Goal: Task Accomplishment & Management: Use online tool/utility

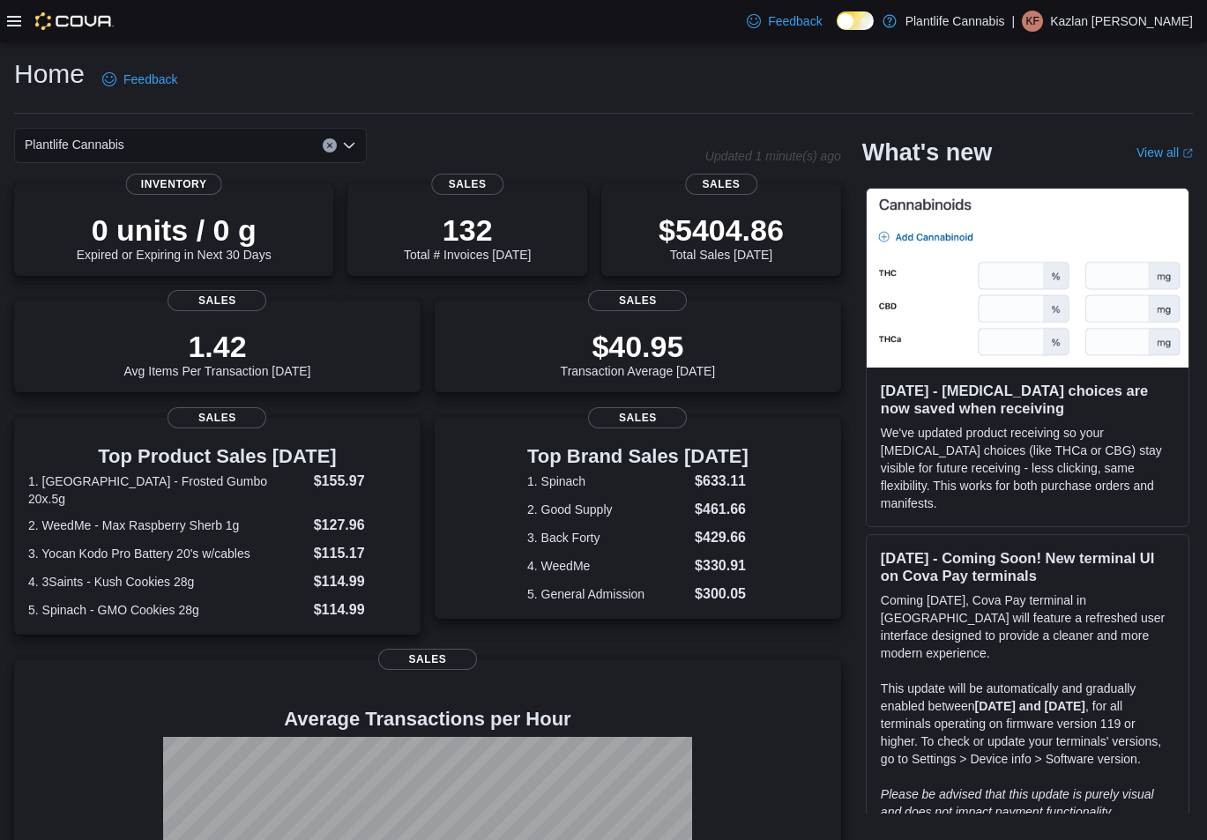
click at [10, 25] on icon at bounding box center [14, 21] width 14 height 11
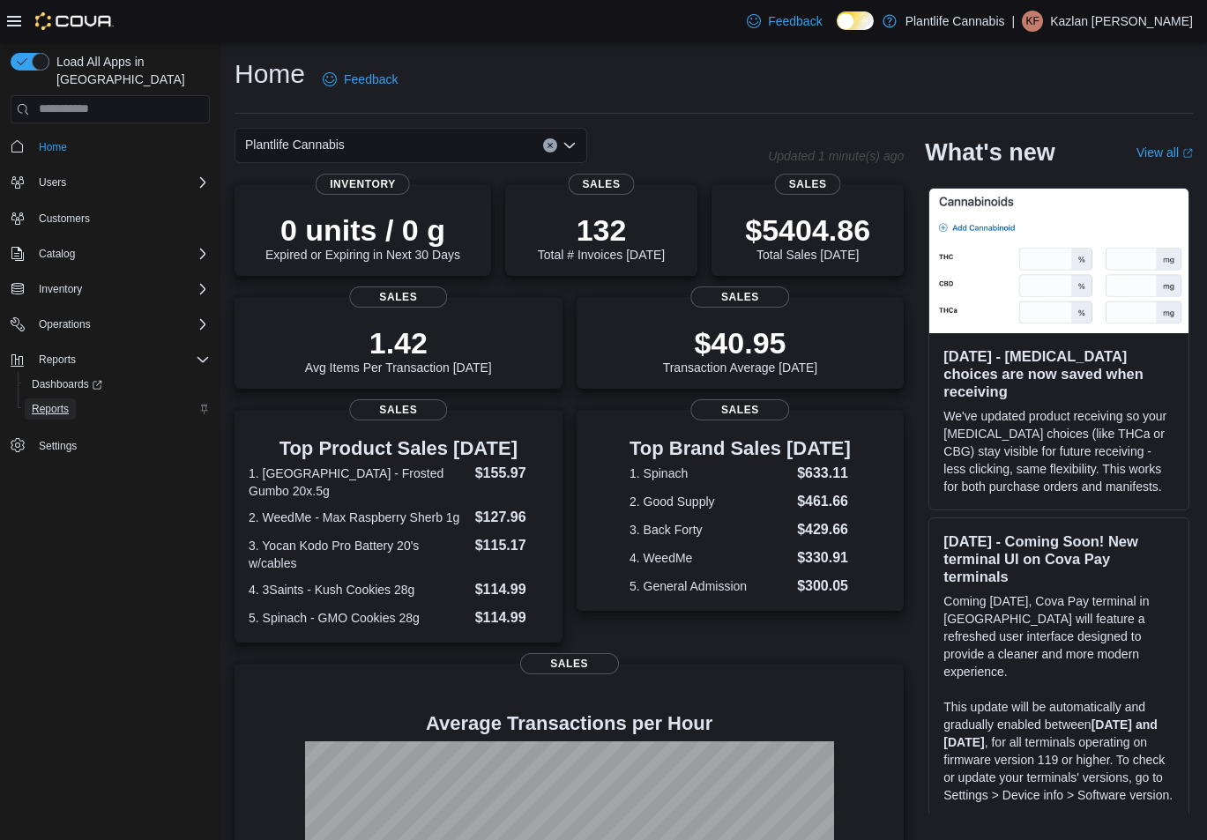
click at [61, 402] on span "Reports" at bounding box center [50, 409] width 37 height 14
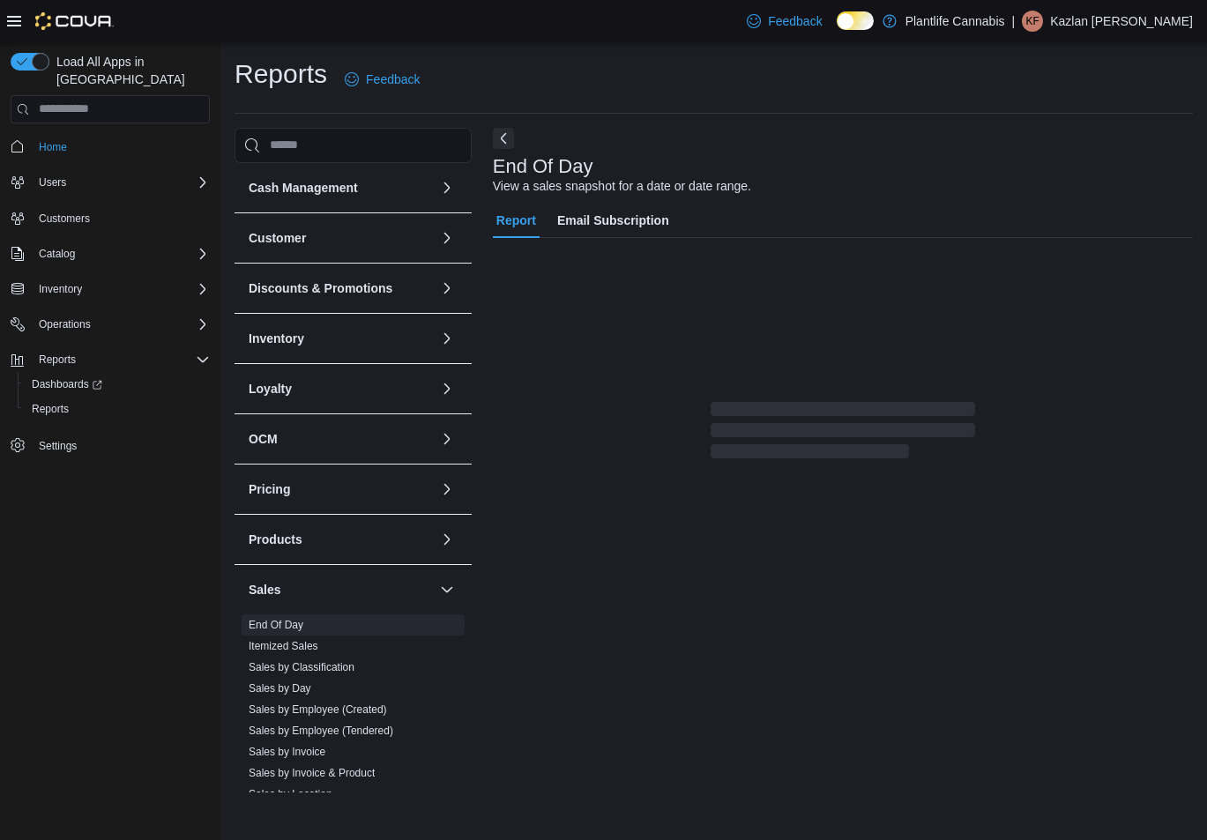
click at [18, 21] on icon at bounding box center [14, 21] width 14 height 14
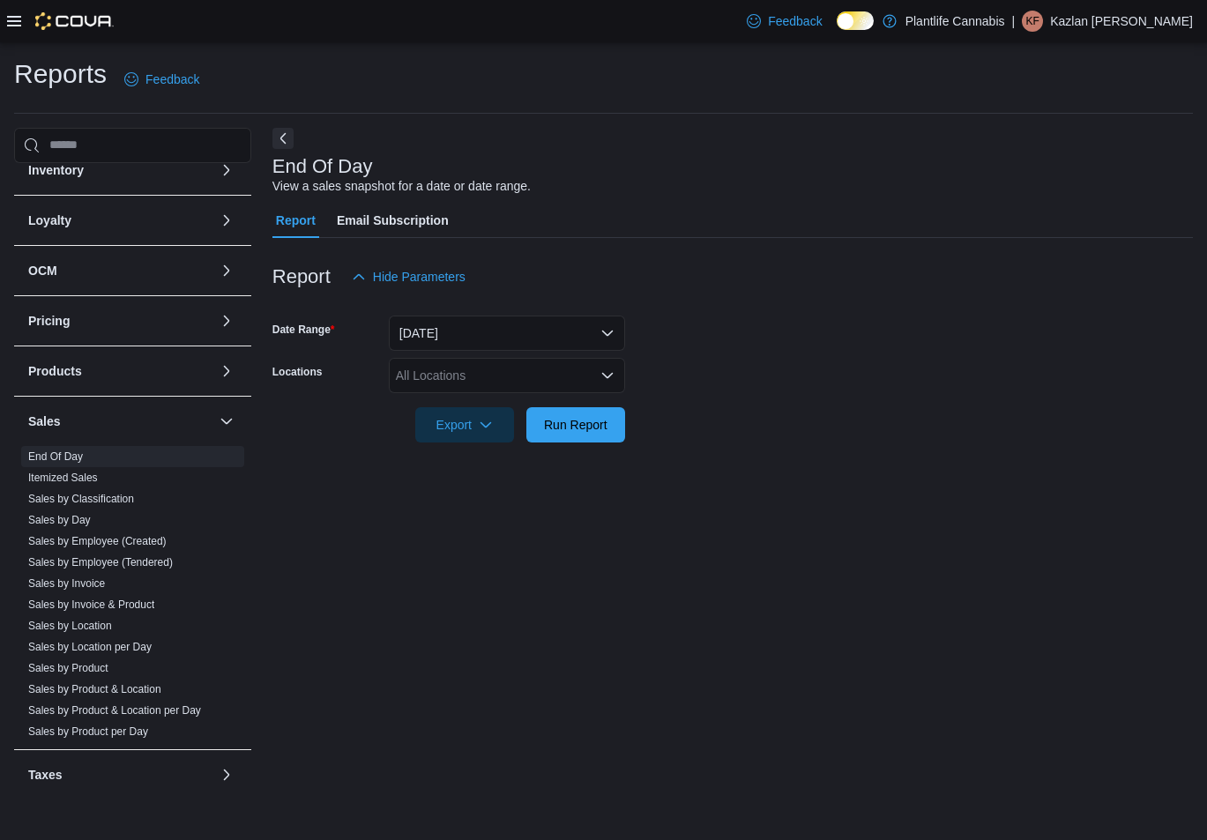
scroll to position [175, 0]
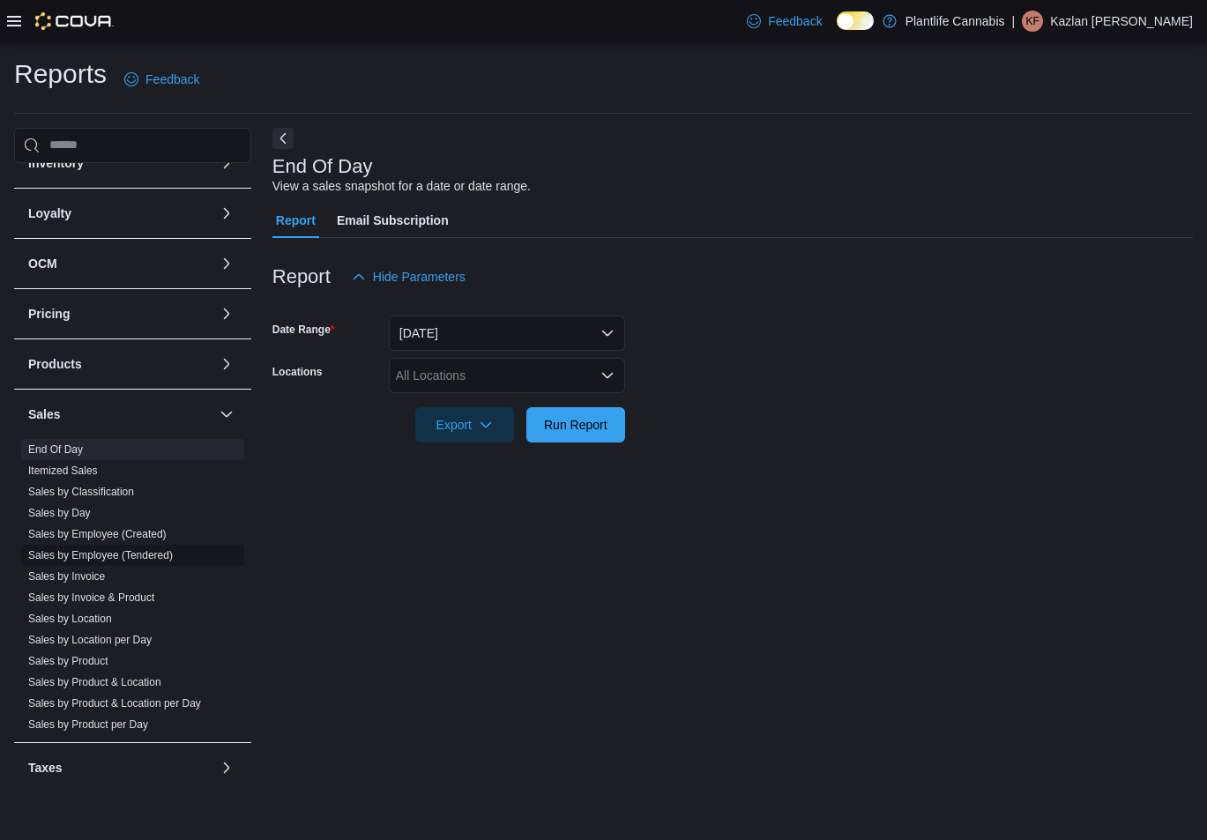
click at [160, 550] on link "Sales by Employee (Tendered)" at bounding box center [100, 555] width 145 height 12
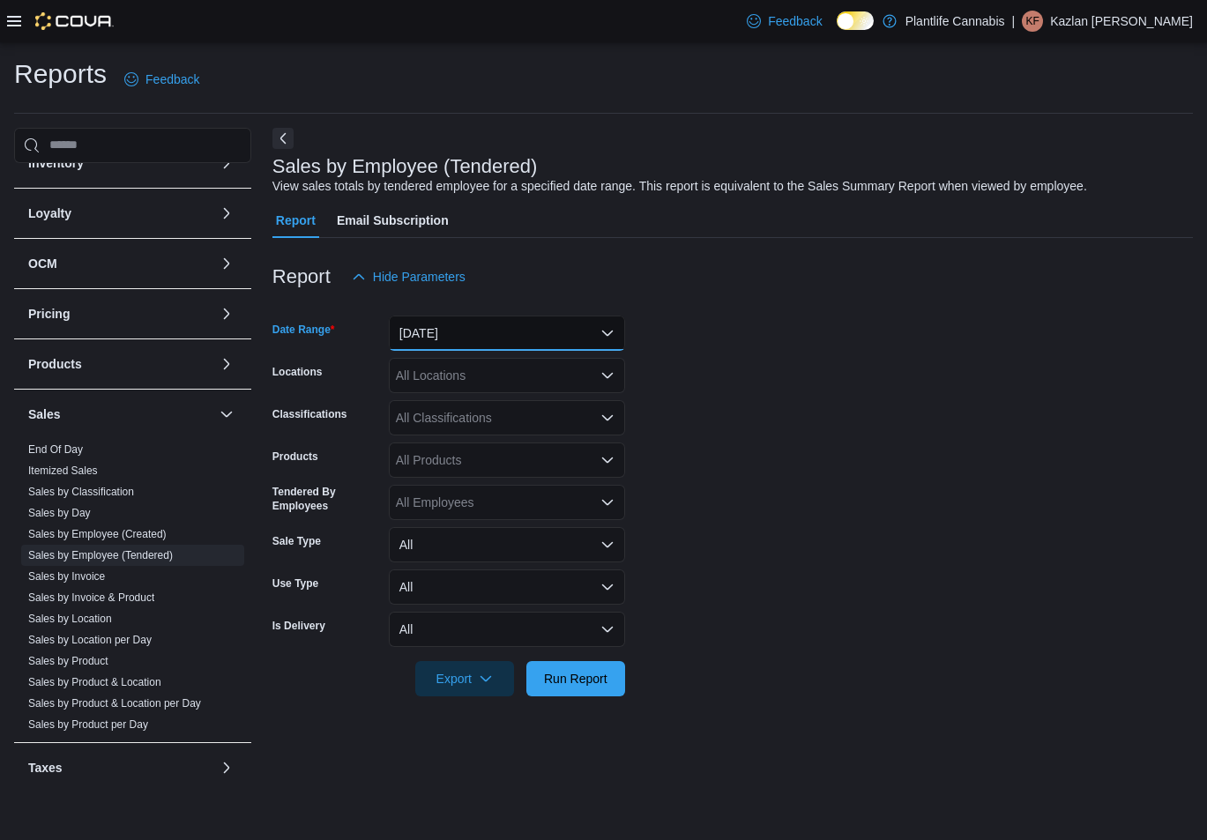
click at [485, 328] on button "[DATE]" at bounding box center [507, 333] width 236 height 35
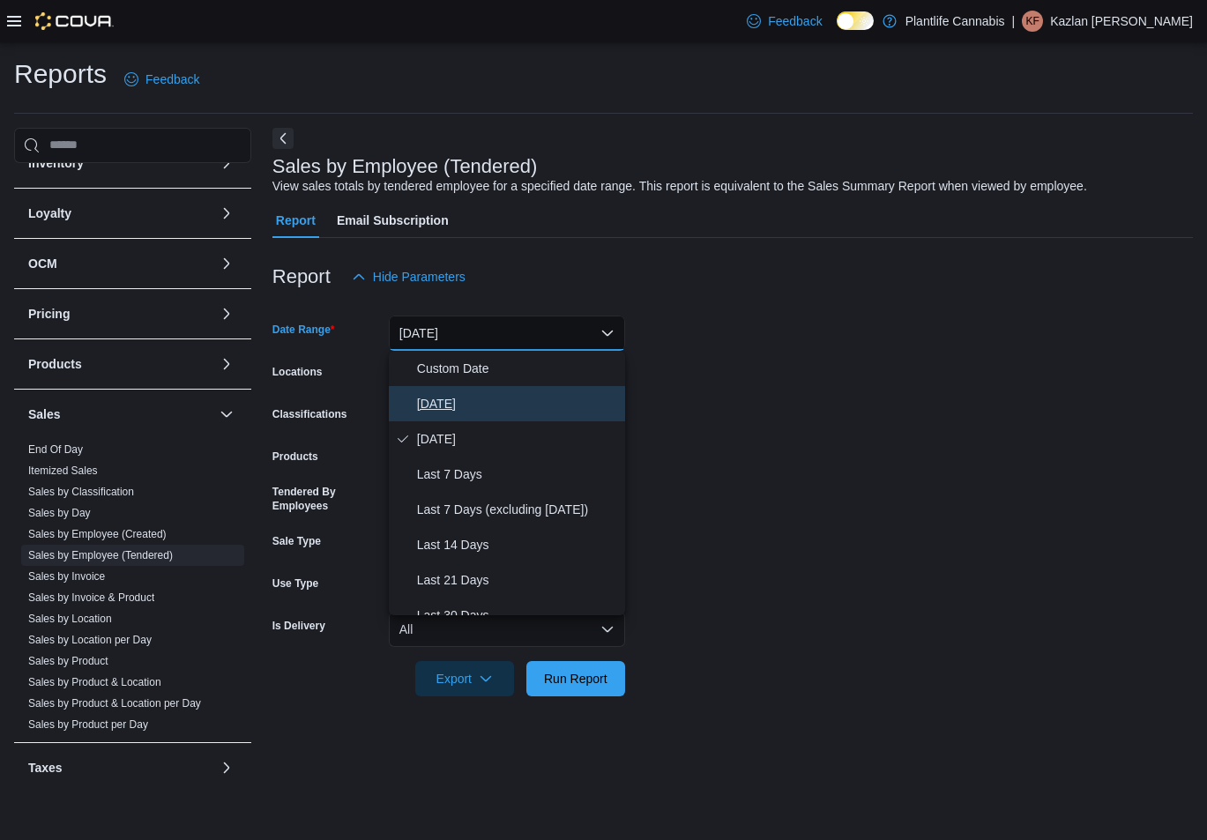
click at [459, 402] on span "[DATE]" at bounding box center [517, 403] width 201 height 21
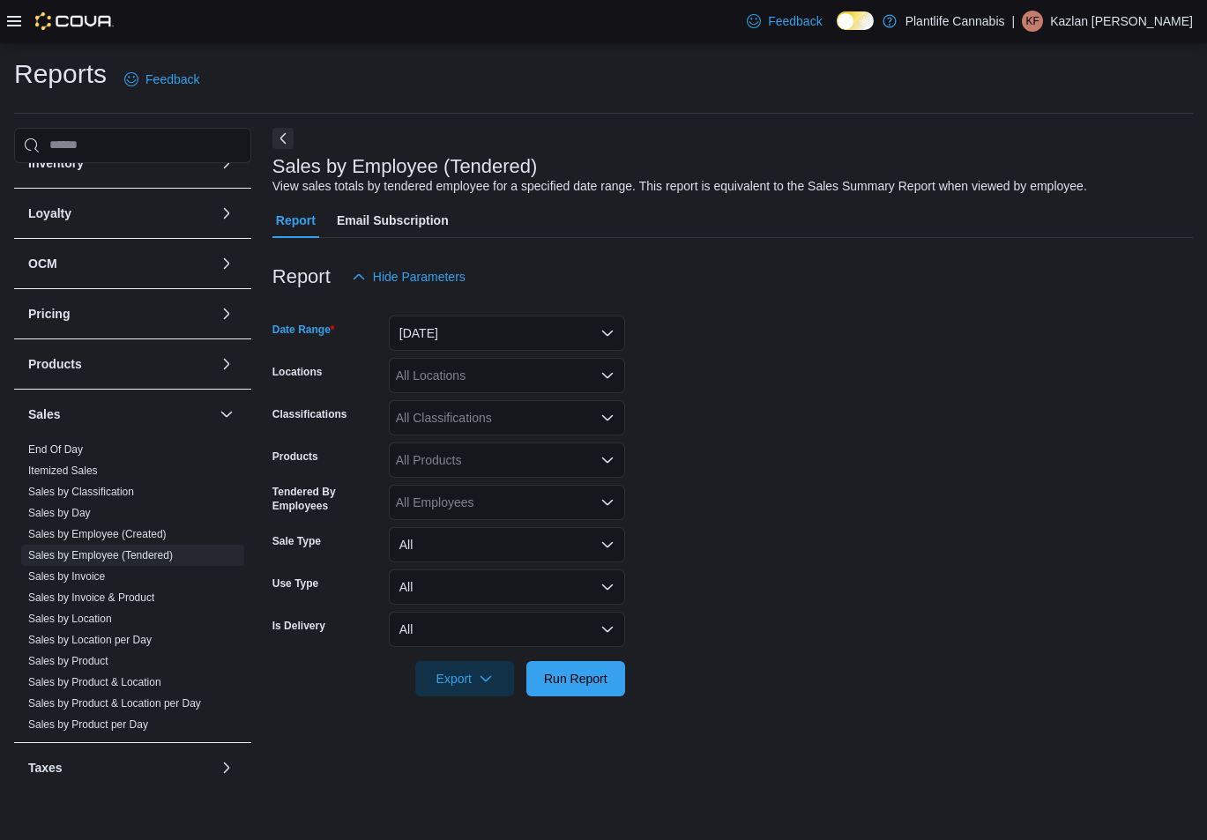
click at [478, 374] on div "All Locations" at bounding box center [507, 375] width 236 height 35
type input "**"
click at [460, 401] on span "St. [PERSON_NAME][GEOGRAPHIC_DATA]" at bounding box center [560, 406] width 249 height 18
click at [714, 398] on form "Date Range [DATE] Locations [GEOGRAPHIC_DATA][PERSON_NAME] Lakes Classification…" at bounding box center [732, 496] width 921 height 402
click at [595, 674] on span "Run Report" at bounding box center [575, 678] width 63 height 18
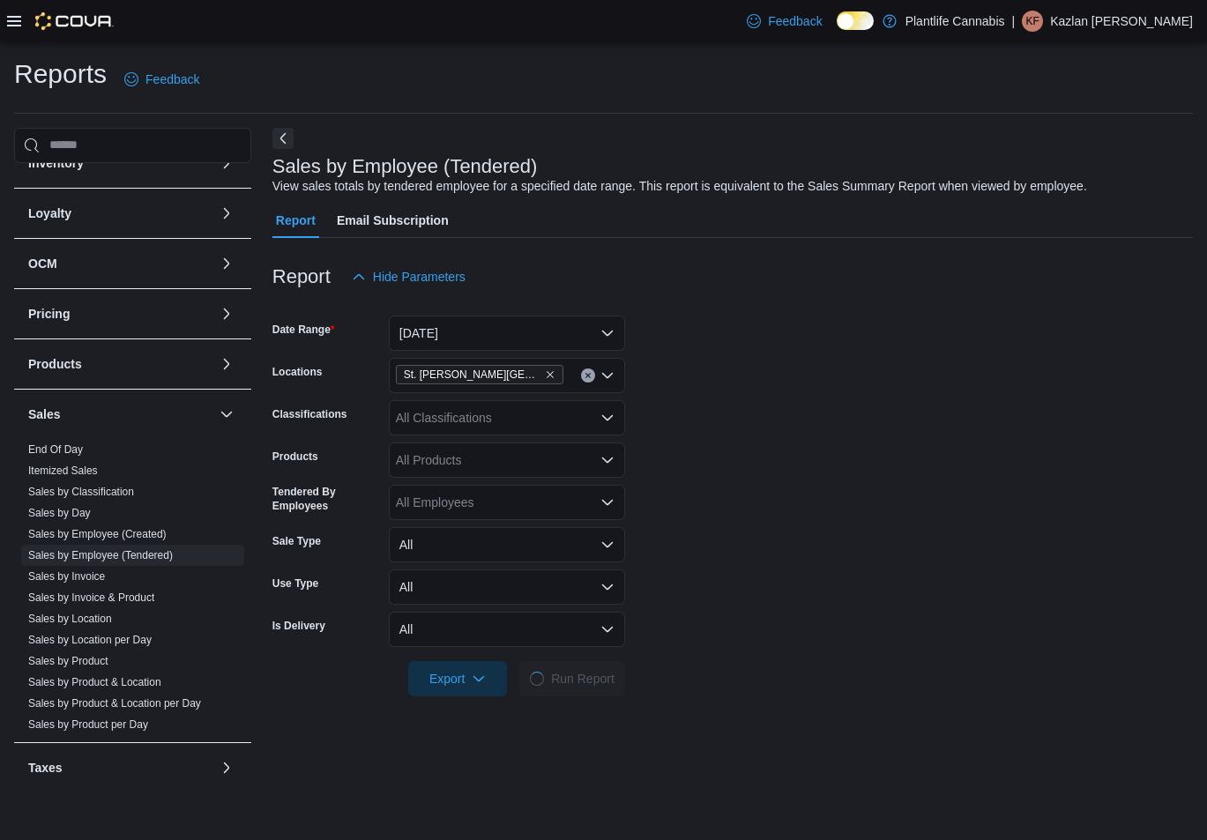
click at [707, 556] on form "Date Range [DATE] Locations [GEOGRAPHIC_DATA][PERSON_NAME] Lakes Classification…" at bounding box center [732, 496] width 921 height 402
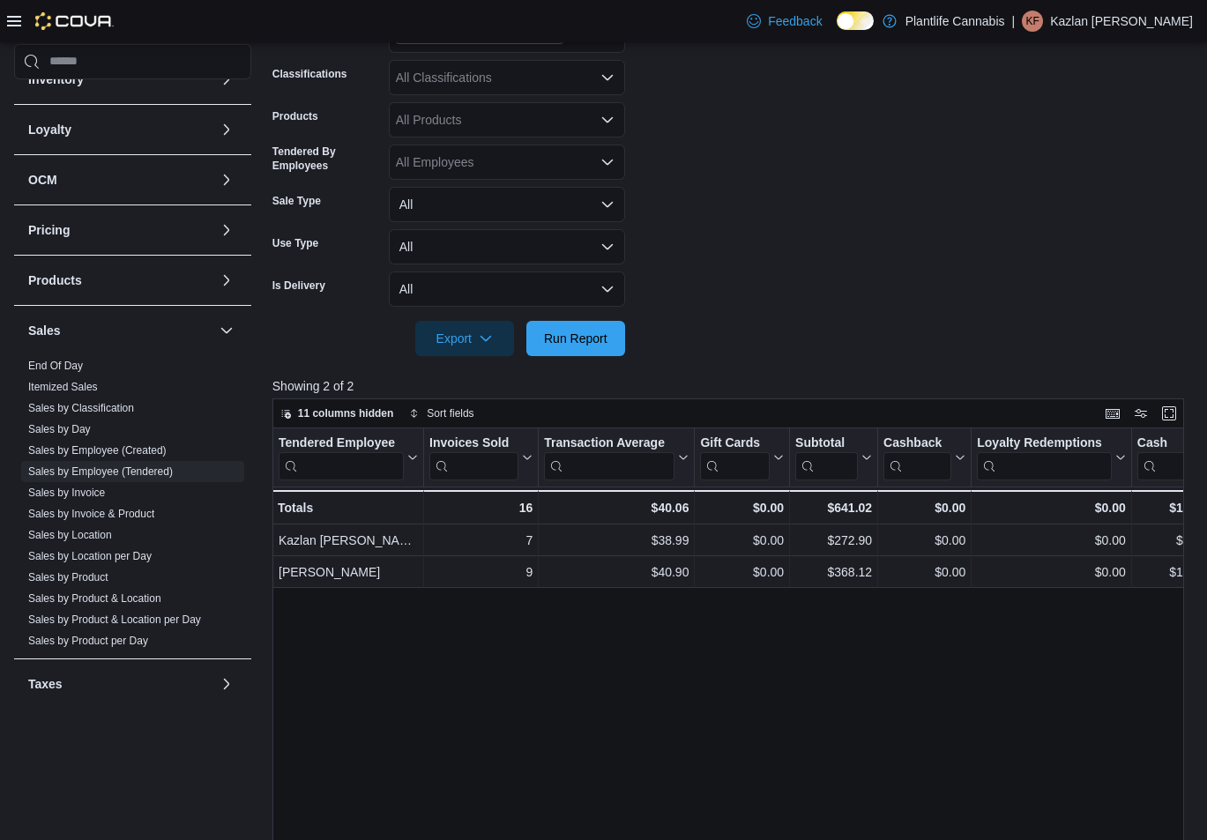
scroll to position [350, 0]
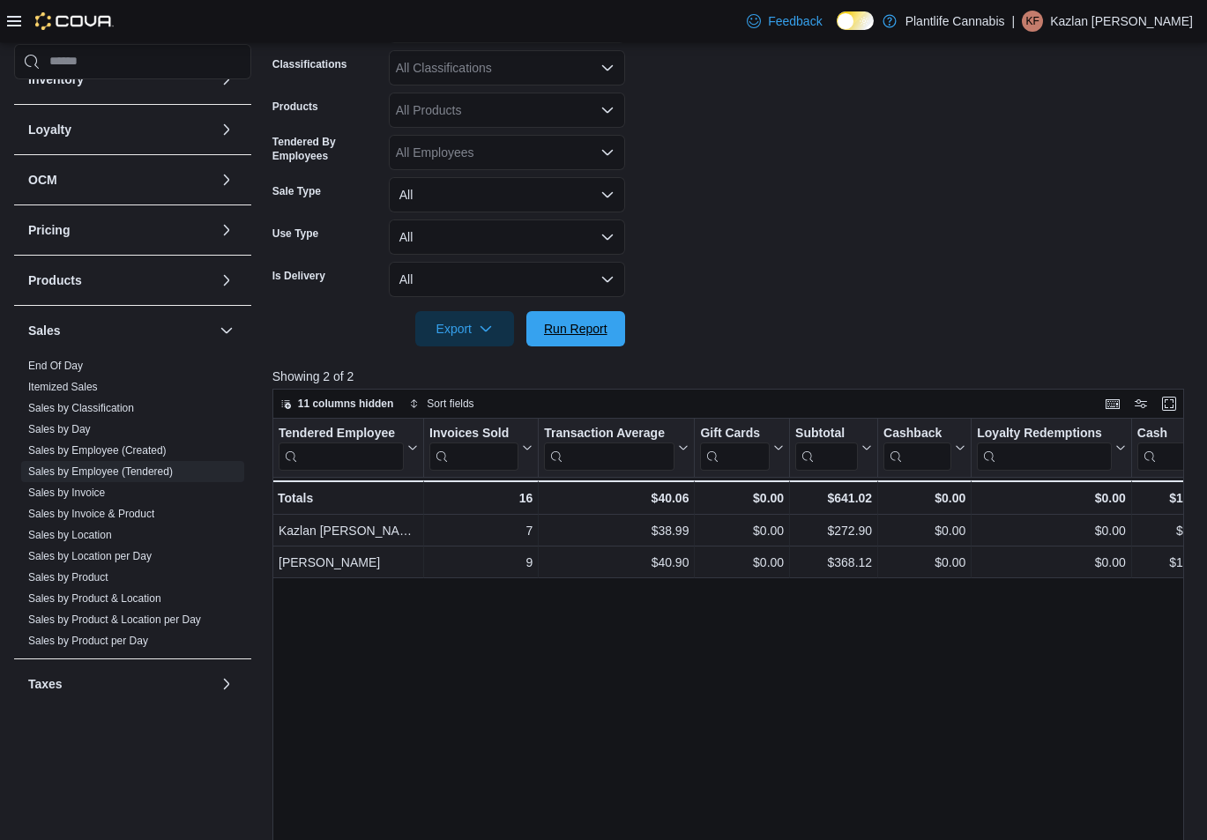
click at [605, 329] on span "Run Report" at bounding box center [575, 329] width 63 height 18
click at [600, 343] on span "Run Report" at bounding box center [576, 327] width 78 height 35
click at [635, 300] on div at bounding box center [732, 304] width 921 height 14
click at [591, 333] on span "Run Report" at bounding box center [575, 328] width 63 height 18
click at [514, 69] on div "All Classifications" at bounding box center [507, 67] width 236 height 35
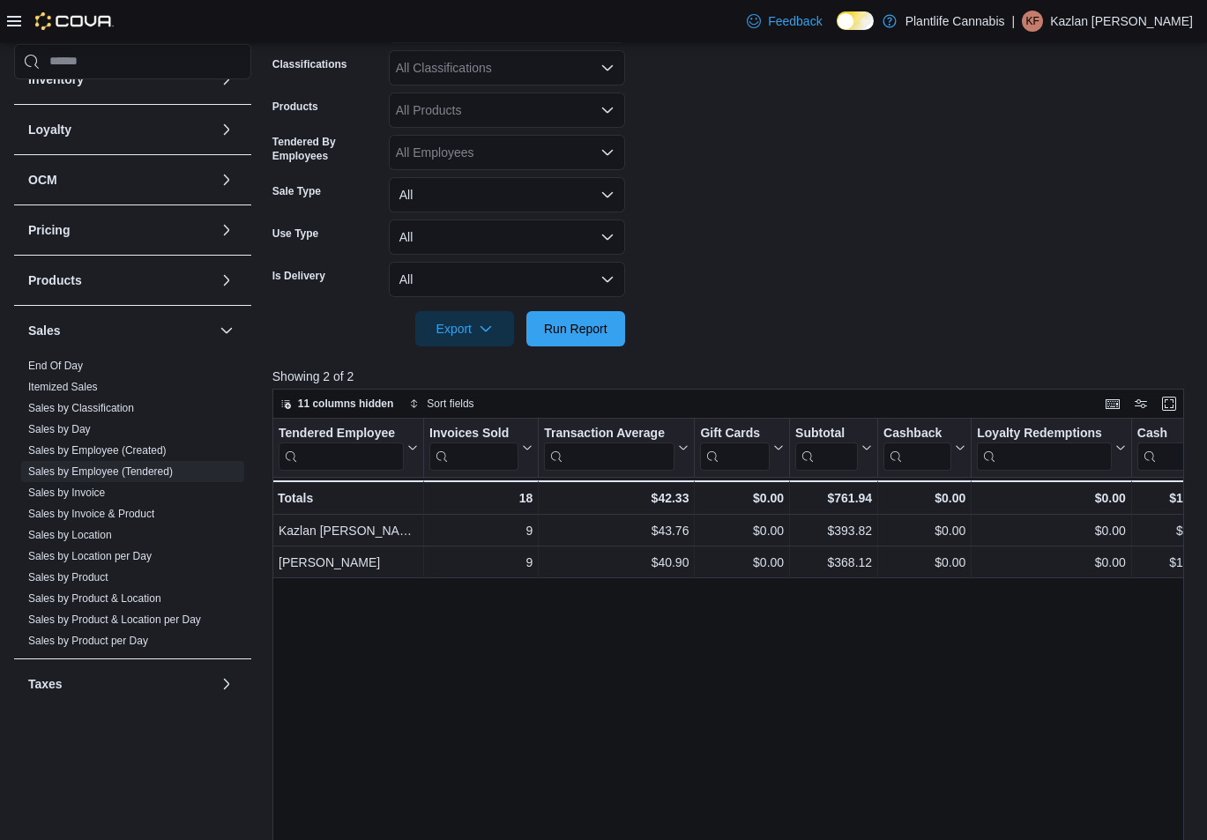
click at [514, 69] on div "All Classifications" at bounding box center [507, 67] width 236 height 35
type input "**"
drag, startPoint x: 511, startPoint y: 95, endPoint x: 733, endPoint y: 92, distance: 221.4
click at [517, 96] on span "Accessory Group" at bounding box center [474, 98] width 94 height 18
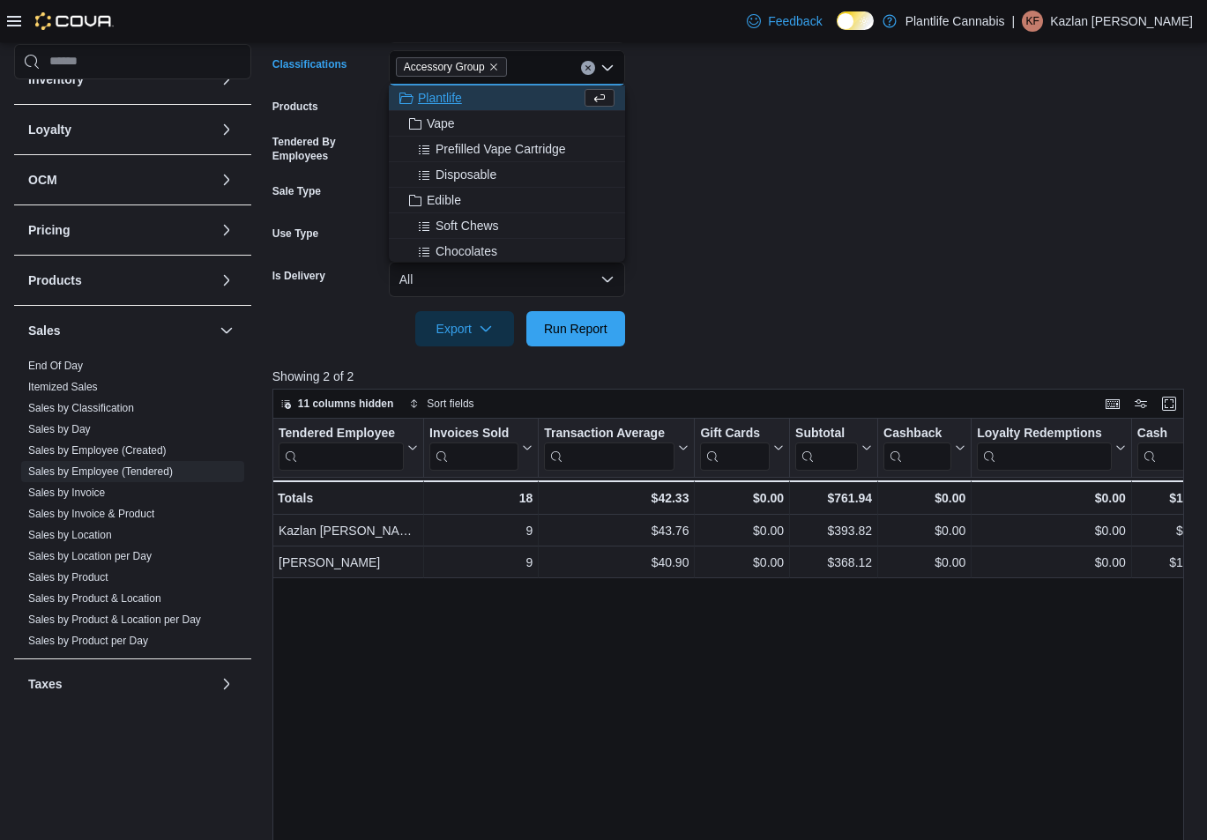
drag, startPoint x: 733, startPoint y: 92, endPoint x: 702, endPoint y: 134, distance: 52.4
click at [733, 93] on form "Date Range [DATE] Locations [GEOGRAPHIC_DATA][PERSON_NAME] Lakes Classification…" at bounding box center [732, 145] width 921 height 402
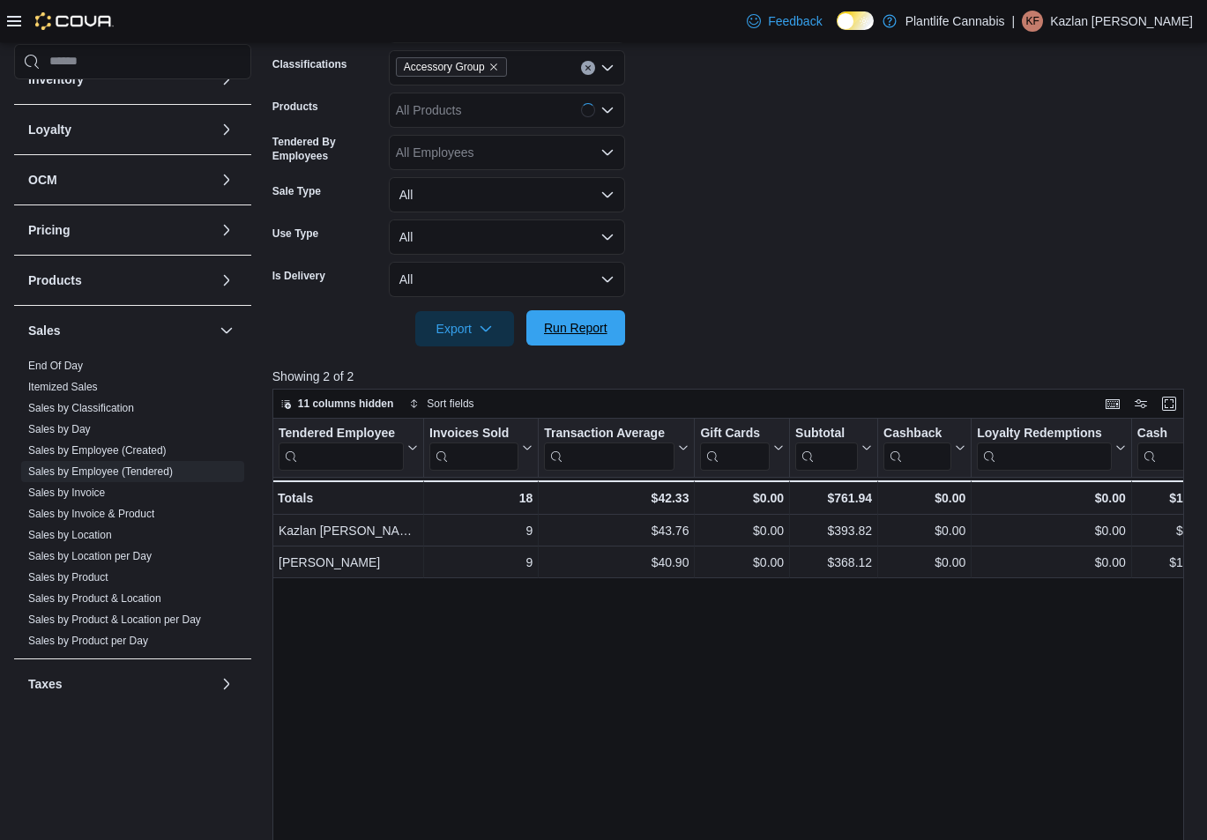
click at [599, 325] on span "Run Report" at bounding box center [575, 328] width 63 height 18
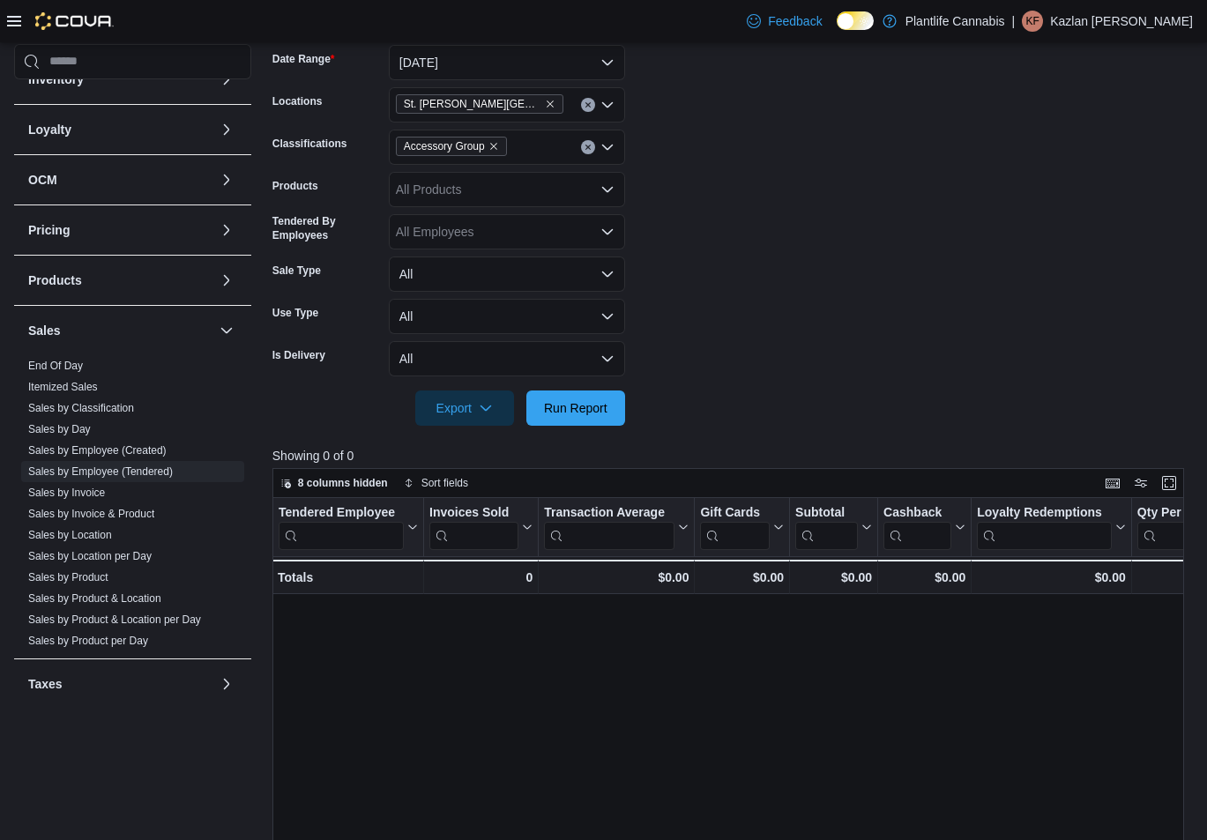
scroll to position [265, 0]
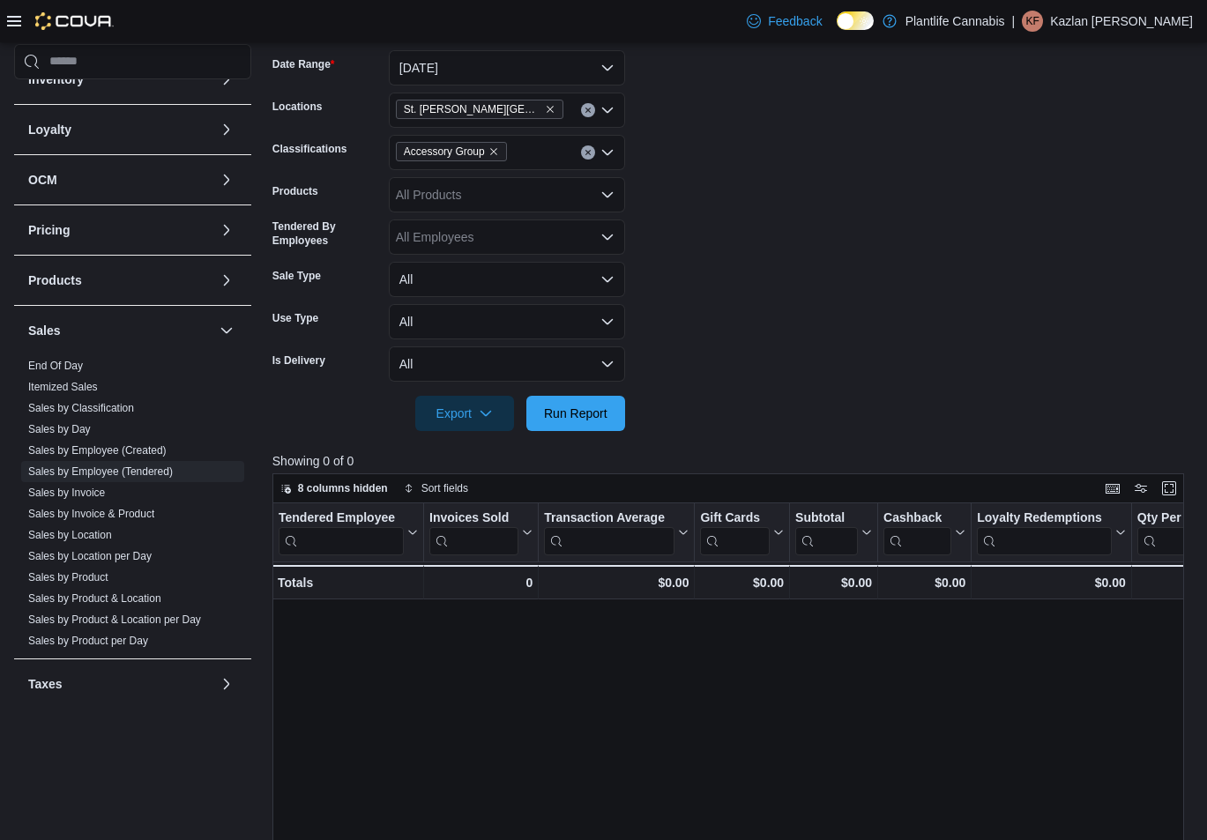
click at [587, 153] on icon "Clear input" at bounding box center [588, 152] width 4 height 4
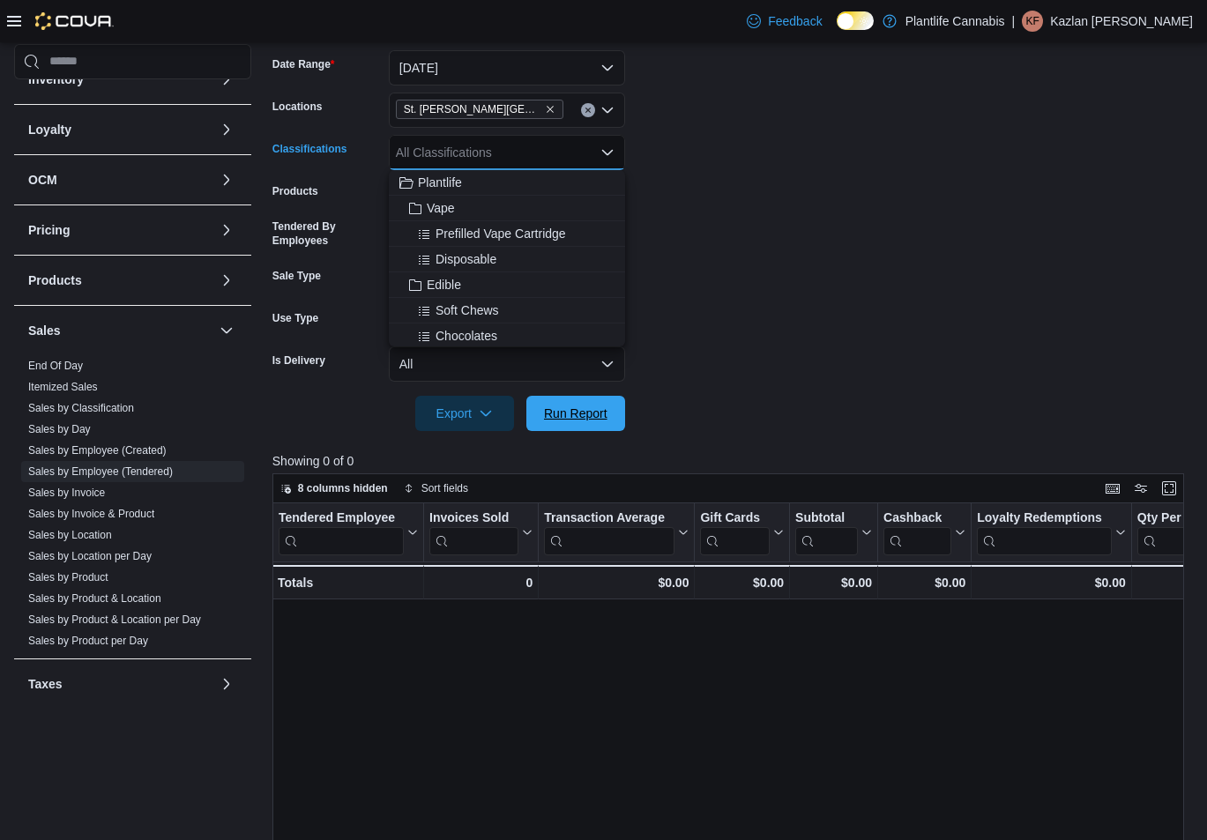
drag, startPoint x: 571, startPoint y: 408, endPoint x: 1148, endPoint y: 425, distance: 577.0
click at [571, 408] on span "Run Report" at bounding box center [575, 414] width 63 height 18
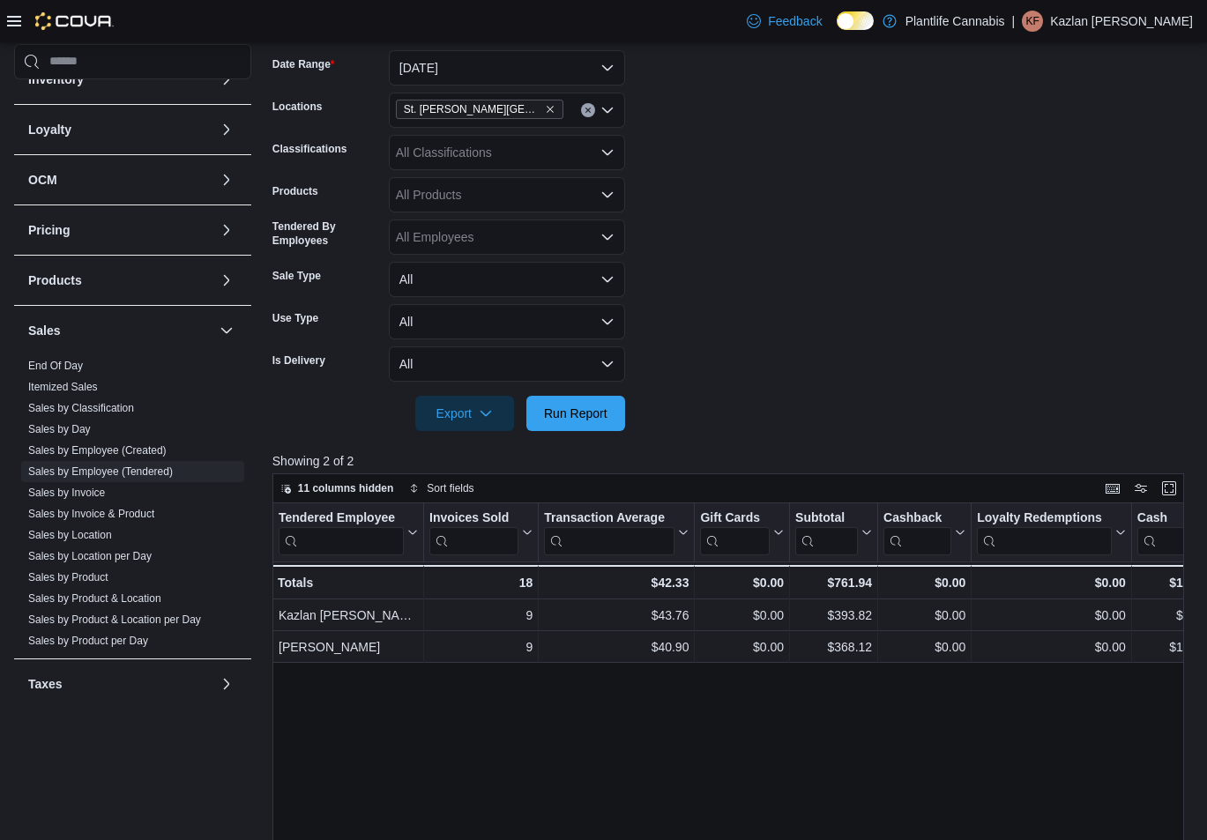
click at [810, 366] on form "Date Range [DATE] Locations [GEOGRAPHIC_DATA][PERSON_NAME] Lakes Classification…" at bounding box center [732, 230] width 921 height 402
drag, startPoint x: 596, startPoint y: 413, endPoint x: 694, endPoint y: 379, distance: 103.5
click at [596, 413] on span "Run Report" at bounding box center [575, 414] width 63 height 18
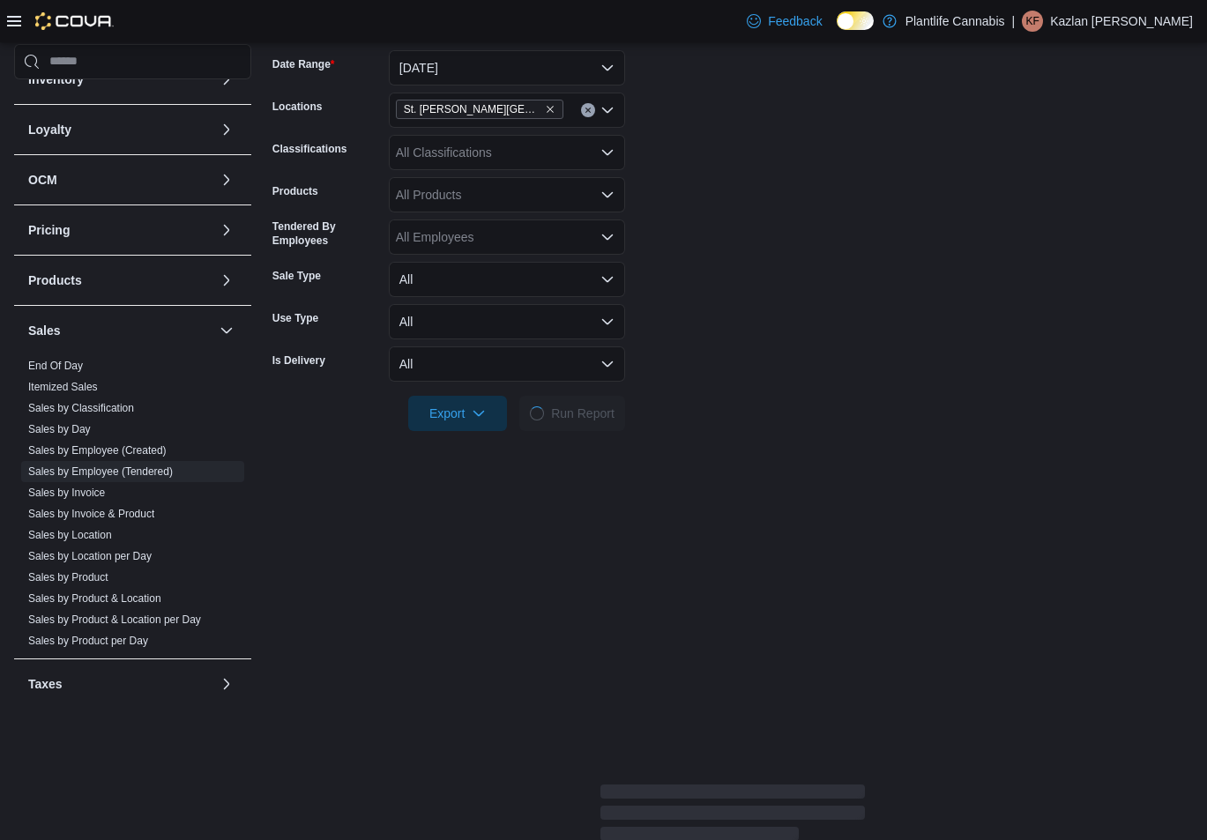
click at [694, 377] on form "Date Range [DATE] Locations [GEOGRAPHIC_DATA][PERSON_NAME] Lakes Classification…" at bounding box center [732, 230] width 921 height 402
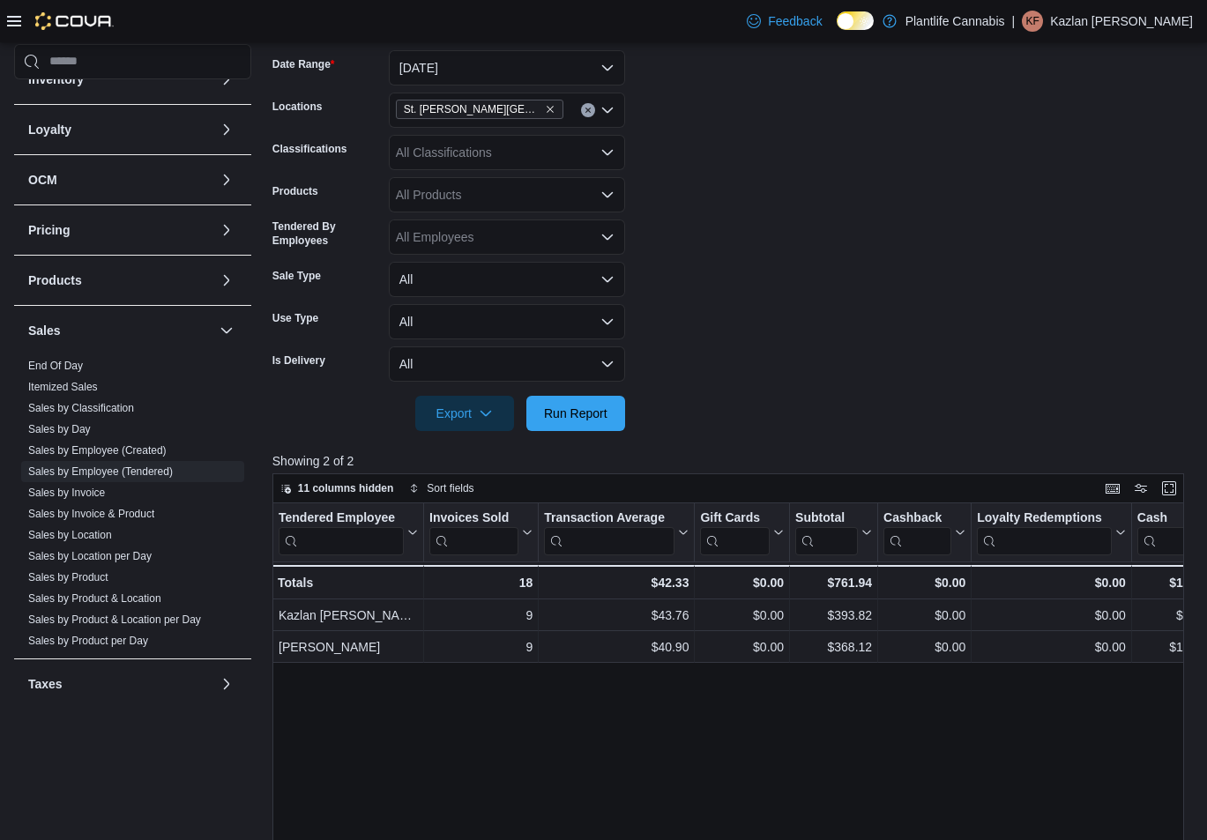
click at [745, 162] on form "Date Range [DATE] Locations [GEOGRAPHIC_DATA][PERSON_NAME] Lakes Classification…" at bounding box center [732, 230] width 921 height 402
drag, startPoint x: 593, startPoint y: 412, endPoint x: 689, endPoint y: 346, distance: 116.7
click at [597, 410] on span "Run Report" at bounding box center [575, 414] width 63 height 18
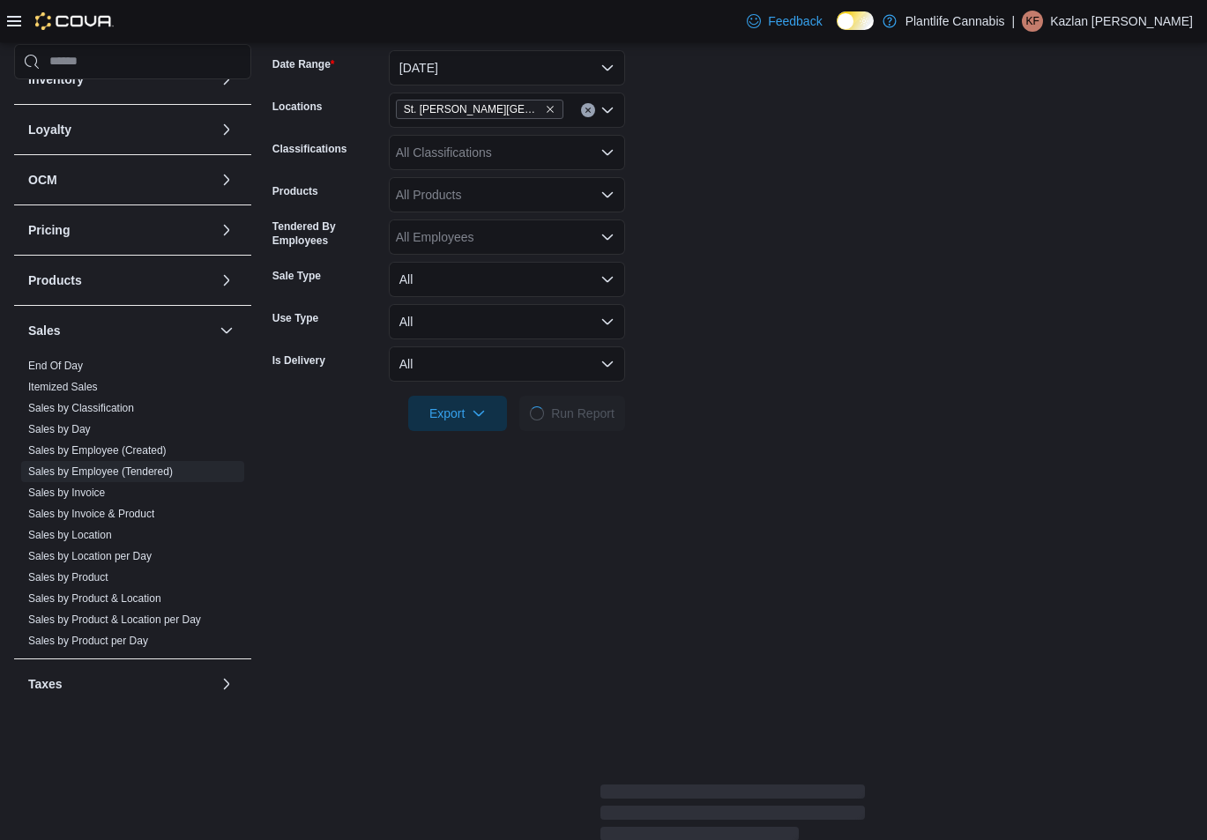
click at [689, 346] on form "Date Range [DATE] Locations [GEOGRAPHIC_DATA][PERSON_NAME] Lakes Classification…" at bounding box center [732, 230] width 921 height 402
